Goal: Information Seeking & Learning: Learn about a topic

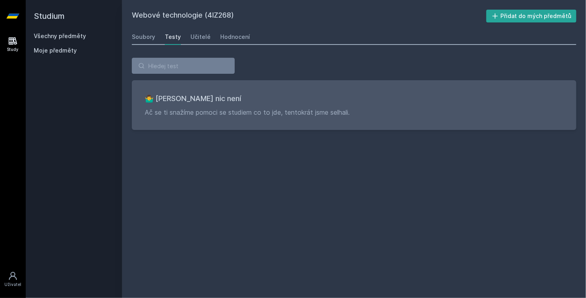
click at [61, 36] on link "Všechny předměty" at bounding box center [60, 36] width 52 height 7
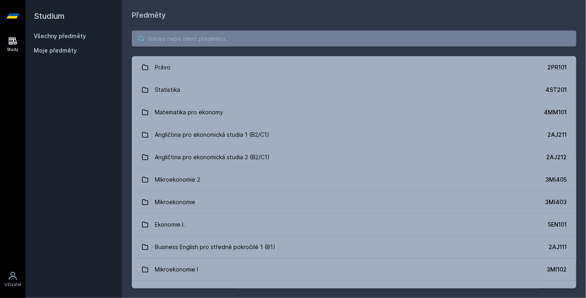
click at [161, 37] on body "Study Uživatel Studium Všechny předměty Moje předměty Předměty Právo 2PR101 Sta…" at bounding box center [293, 149] width 586 height 298
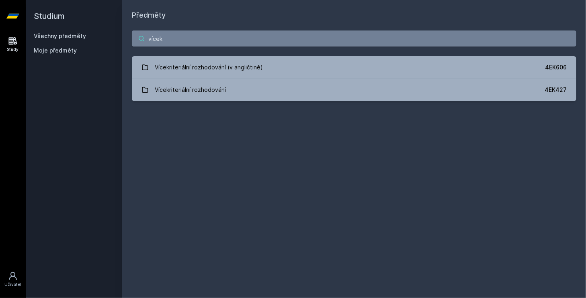
type input "vícek"
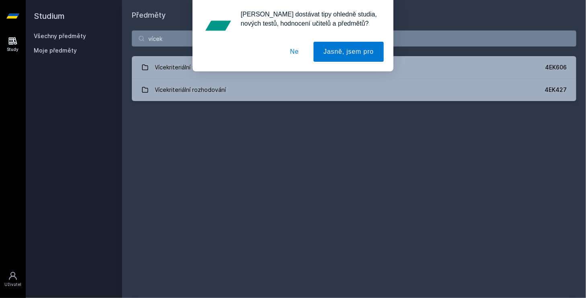
click at [292, 48] on button "Ne" at bounding box center [294, 52] width 29 height 20
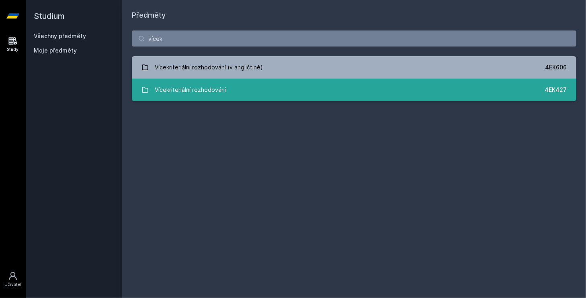
click at [243, 94] on link "Vícekriteriální rozhodování 4EK427" at bounding box center [354, 90] width 444 height 22
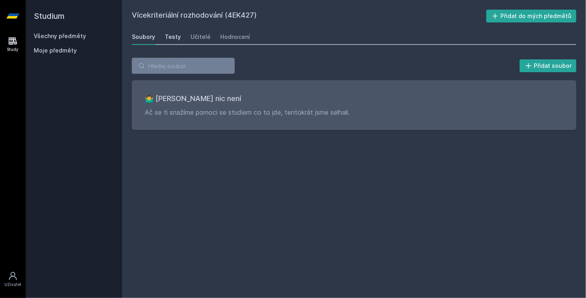
click at [177, 37] on div "Testy" at bounding box center [173, 37] width 16 height 8
click at [200, 38] on div "Učitelé" at bounding box center [200, 37] width 20 height 8
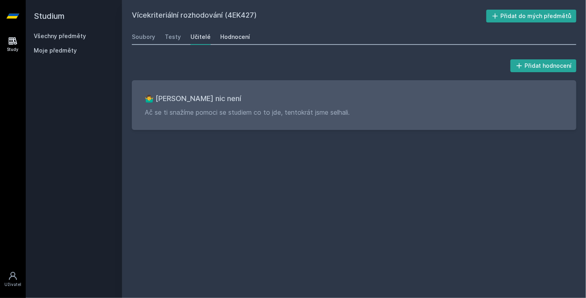
click at [231, 35] on div "Hodnocení" at bounding box center [235, 37] width 30 height 8
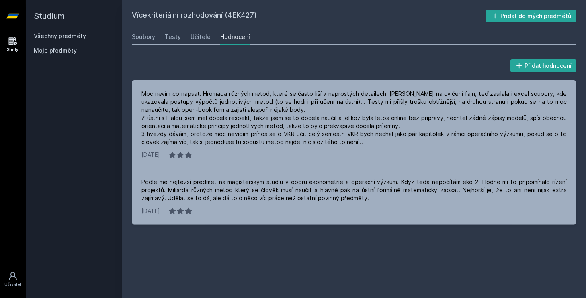
click at [54, 35] on link "Všechny předměty" at bounding box center [60, 36] width 52 height 7
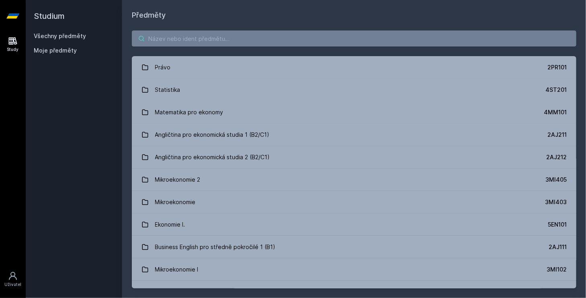
click at [182, 40] on input "search" at bounding box center [354, 39] width 444 height 16
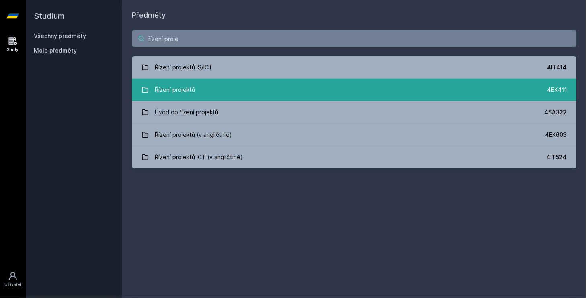
type input "řízení proje"
click at [181, 89] on div "Řízení projektů" at bounding box center [175, 90] width 40 height 16
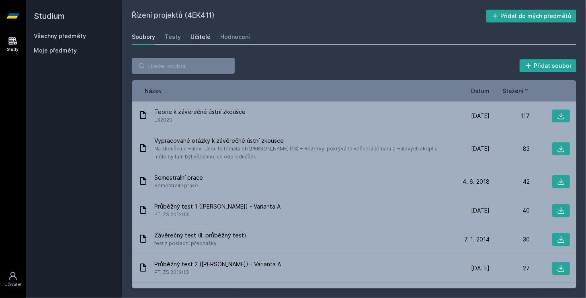
click at [199, 36] on div "Učitelé" at bounding box center [200, 37] width 20 height 8
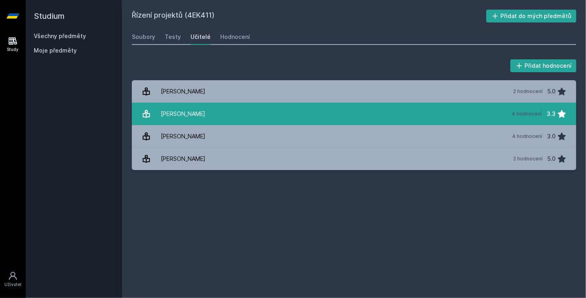
click at [191, 123] on link "[PERSON_NAME] 4 hodnocení 3.3" at bounding box center [354, 114] width 444 height 22
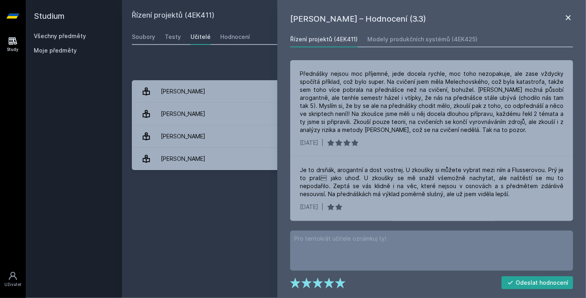
click at [564, 14] on icon at bounding box center [568, 18] width 10 height 10
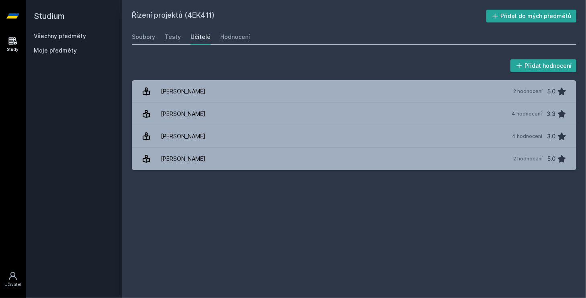
click at [52, 37] on link "Všechny předměty" at bounding box center [60, 36] width 52 height 7
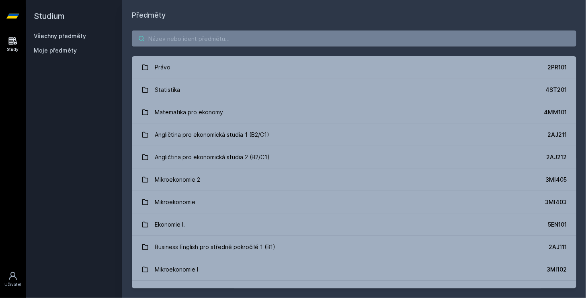
click at [176, 37] on input "search" at bounding box center [354, 39] width 444 height 16
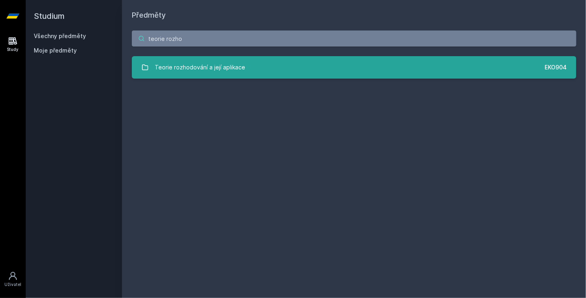
type input "teorie rozho"
click at [241, 58] on link "Teorie rozhodování a její aplikace EKO904" at bounding box center [354, 67] width 444 height 22
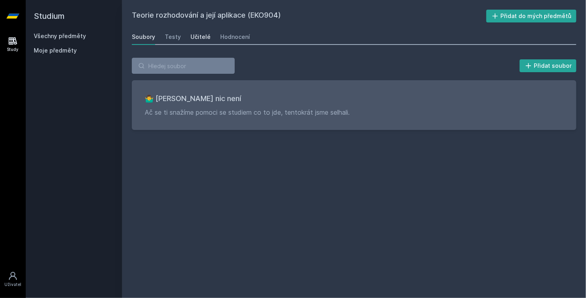
click at [202, 35] on div "Učitelé" at bounding box center [200, 37] width 20 height 8
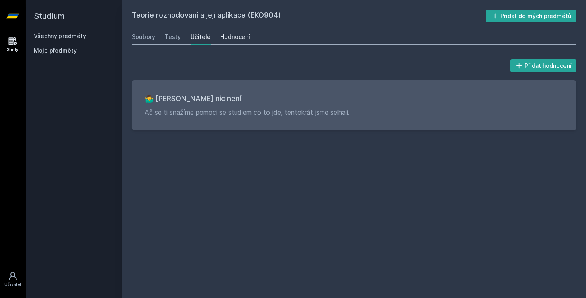
click at [235, 33] on div "Hodnocení" at bounding box center [235, 37] width 30 height 8
click at [45, 35] on link "Všechny předměty" at bounding box center [60, 36] width 52 height 7
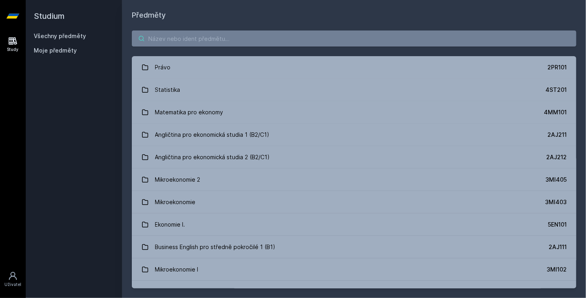
click at [165, 32] on input "search" at bounding box center [354, 39] width 444 height 16
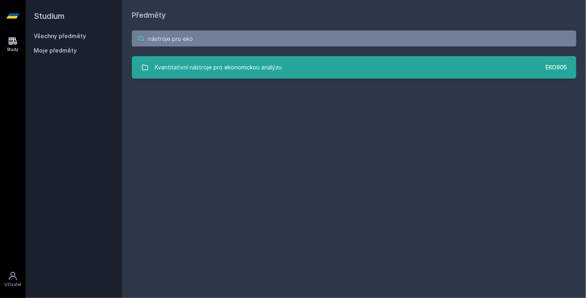
type input "nástroje pro eko"
click at [220, 71] on div "Kvantitativní nástroje pro ekonomickou analýzu" at bounding box center [218, 67] width 127 height 16
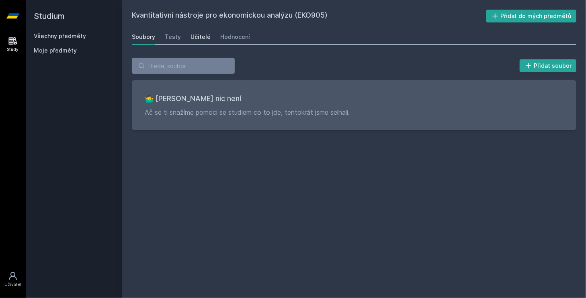
click at [201, 36] on div "Učitelé" at bounding box center [200, 37] width 20 height 8
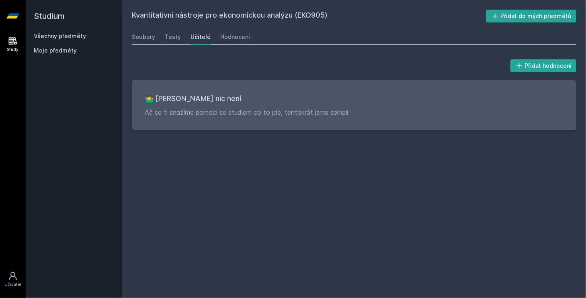
click at [65, 32] on div "Všechny předměty" at bounding box center [74, 36] width 80 height 8
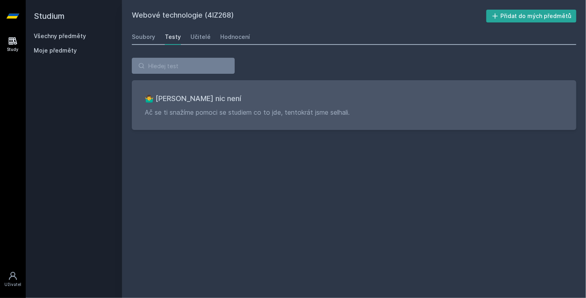
click at [78, 37] on link "Všechny předměty" at bounding box center [60, 36] width 52 height 7
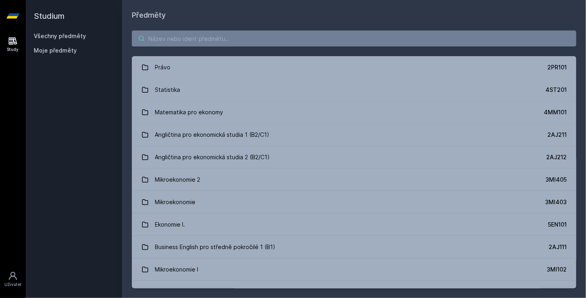
click at [174, 35] on input "search" at bounding box center [354, 39] width 444 height 16
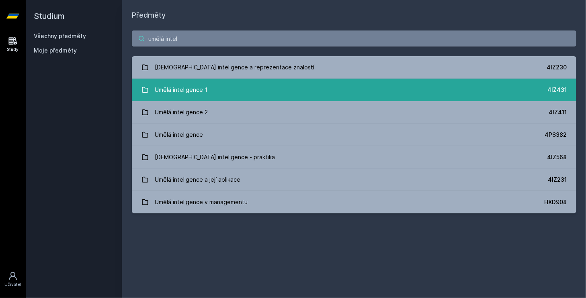
type input "umělá intel"
click at [180, 89] on div "Umělá inteligence 1" at bounding box center [181, 90] width 53 height 16
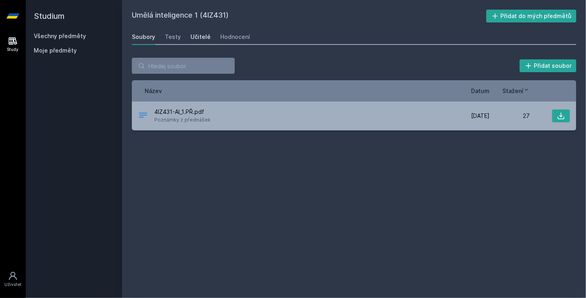
click at [202, 35] on div "Učitelé" at bounding box center [200, 37] width 20 height 8
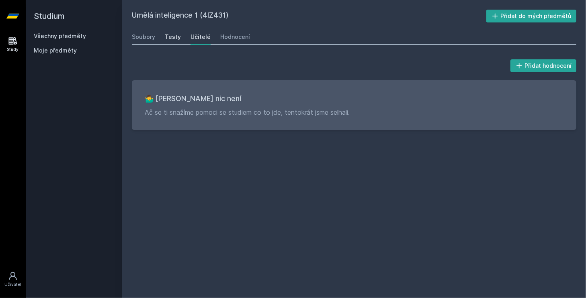
click at [178, 37] on div "Testy" at bounding box center [173, 37] width 16 height 8
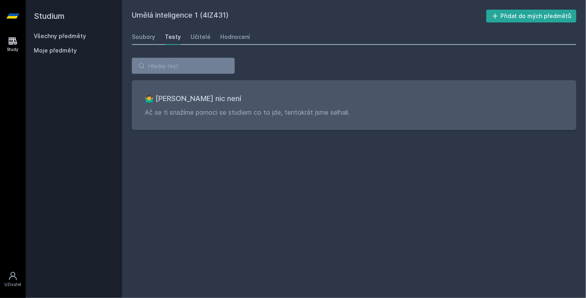
click at [48, 37] on link "Všechny předměty" at bounding box center [60, 36] width 52 height 7
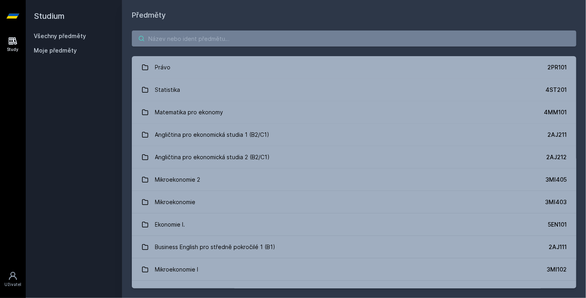
click at [166, 37] on input "search" at bounding box center [354, 39] width 444 height 16
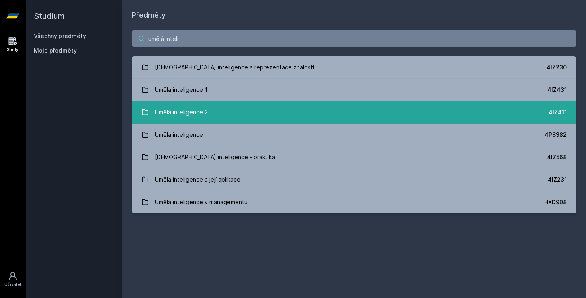
type input "umělá inteli"
click at [151, 110] on link "Umělá inteligence 2 4IZ411" at bounding box center [354, 112] width 444 height 22
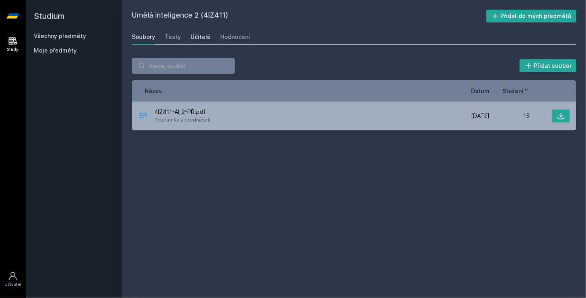
click at [198, 35] on div "Učitelé" at bounding box center [200, 37] width 20 height 8
